Goal: Task Accomplishment & Management: Manage account settings

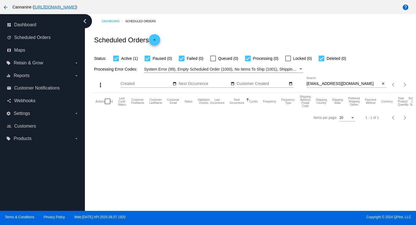
click at [5, 8] on mat-icon "arrow_back" at bounding box center [5, 7] width 7 height 7
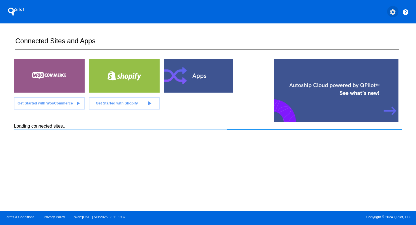
click at [392, 11] on mat-icon "settings" at bounding box center [392, 12] width 7 height 7
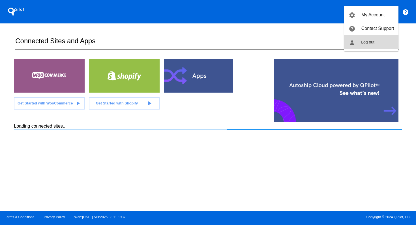
click at [380, 45] on button "person Log out" at bounding box center [371, 42] width 54 height 14
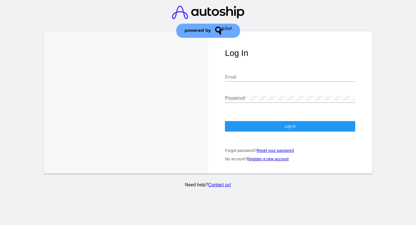
click at [258, 79] on input "Email" at bounding box center [290, 77] width 130 height 5
type input "[EMAIL_ADDRESS][DOMAIN_NAME]"
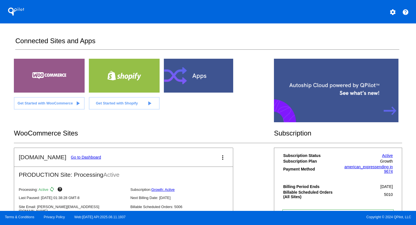
click at [85, 157] on link "Go to Dashboard" at bounding box center [86, 157] width 30 height 5
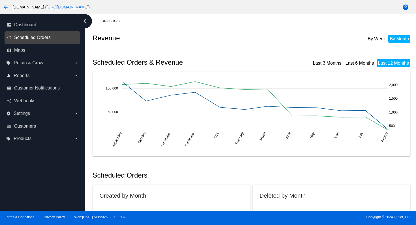
click at [32, 39] on span "Scheduled Orders" at bounding box center [32, 37] width 36 height 5
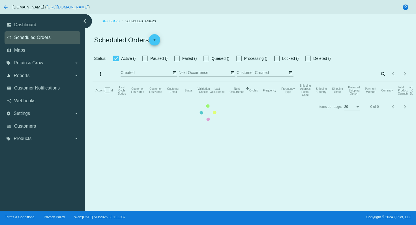
checkbox input "true"
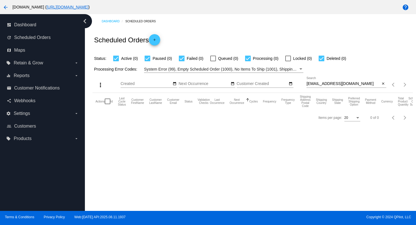
click at [350, 85] on input "[EMAIL_ADDRESS][DOMAIN_NAME]" at bounding box center [343, 84] width 74 height 5
click at [351, 85] on input "[EMAIL_ADDRESS][DOMAIN_NAME]" at bounding box center [343, 84] width 74 height 5
paste input "raichle1@hot"
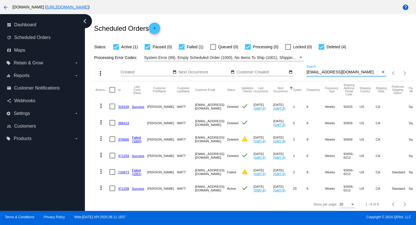
scroll to position [18, 0]
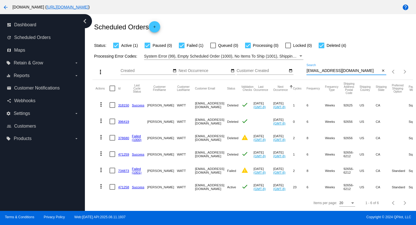
type input "[EMAIL_ADDRESS][DOMAIN_NAME]"
click at [102, 183] on mat-icon "more_vert" at bounding box center [101, 186] width 7 height 7
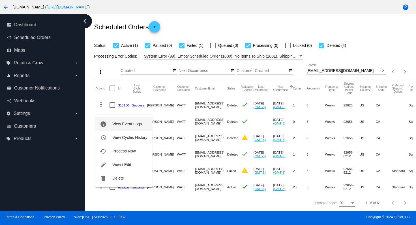
click at [137, 125] on span "View Event Logs" at bounding box center [126, 124] width 29 height 5
